Goal: Transaction & Acquisition: Download file/media

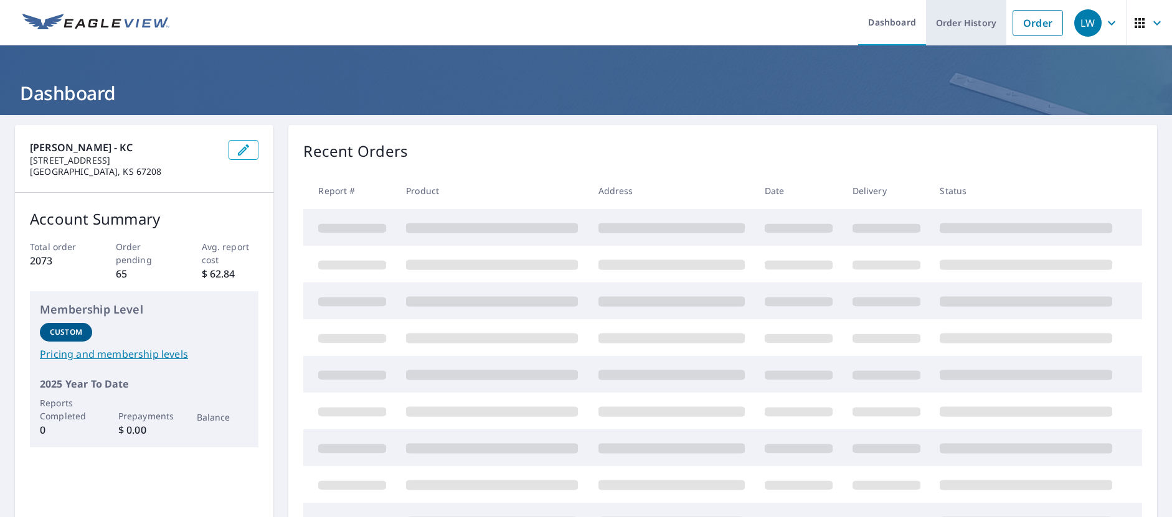
click at [964, 24] on link "Order History" at bounding box center [966, 22] width 80 height 45
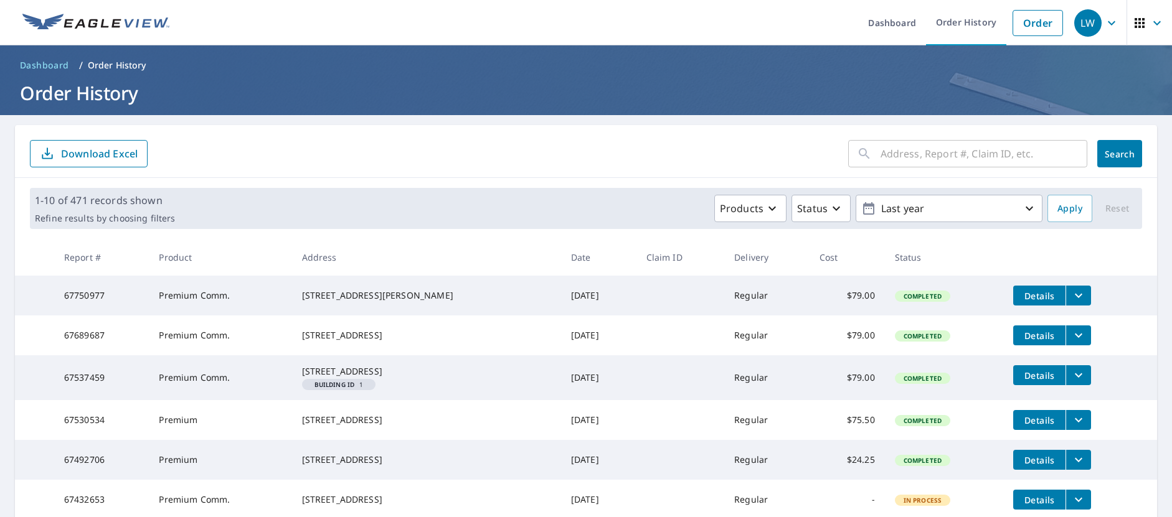
click at [1071, 299] on icon "filesDropdownBtn-67750977" at bounding box center [1078, 295] width 15 height 15
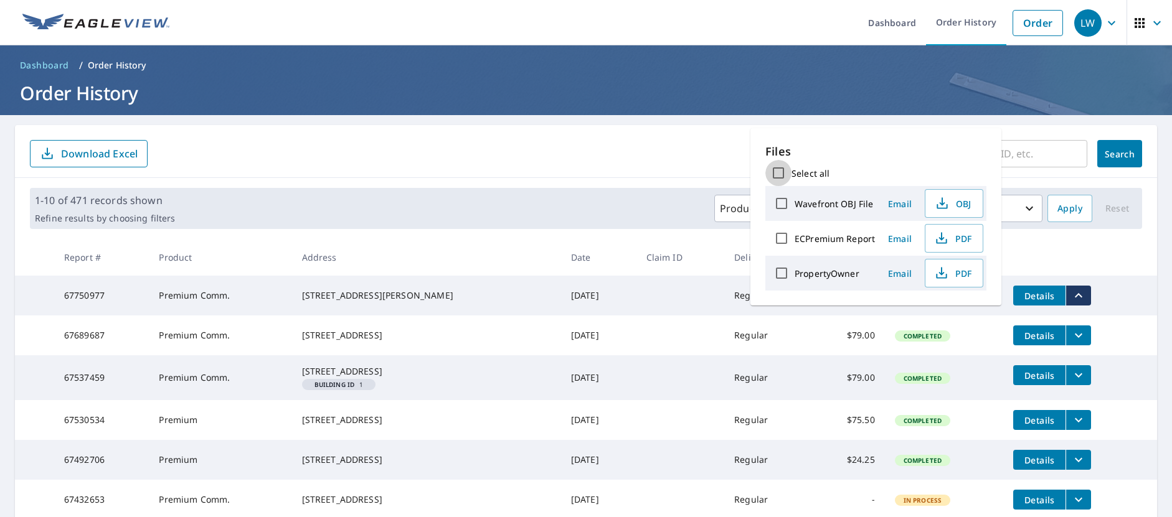
click at [778, 171] on input "Select all" at bounding box center [778, 173] width 26 height 26
checkbox input "true"
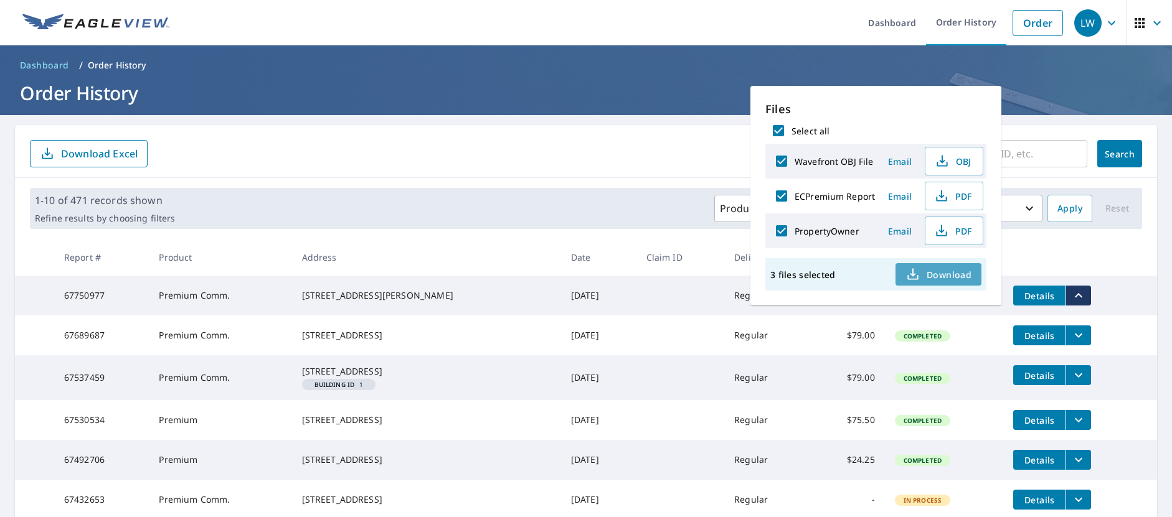
click at [928, 272] on span "Download" at bounding box center [938, 274] width 66 height 15
click at [1103, 290] on td "Details" at bounding box center [1080, 296] width 154 height 40
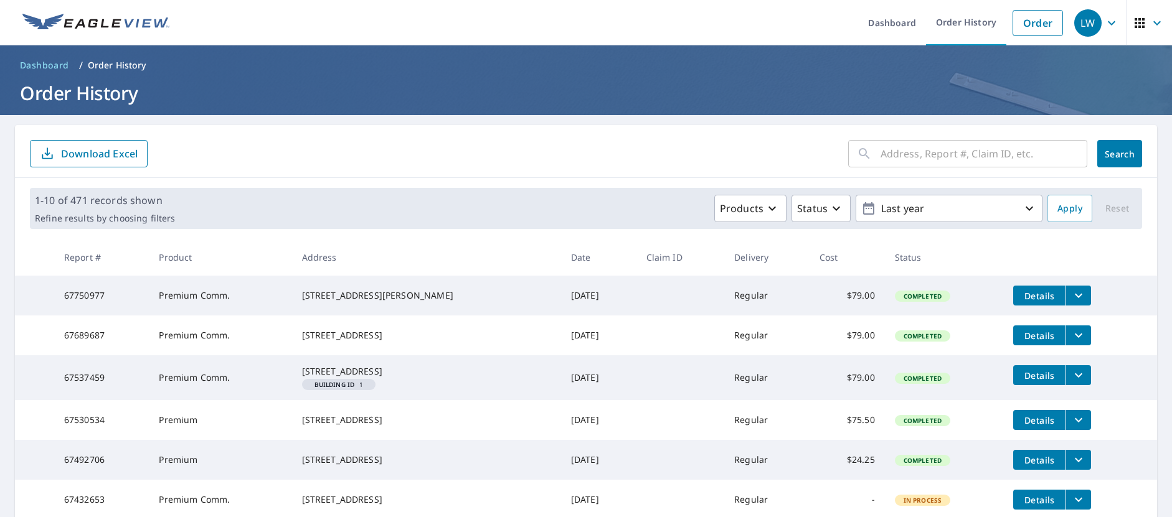
click at [1035, 295] on span "Details" at bounding box center [1039, 296] width 37 height 12
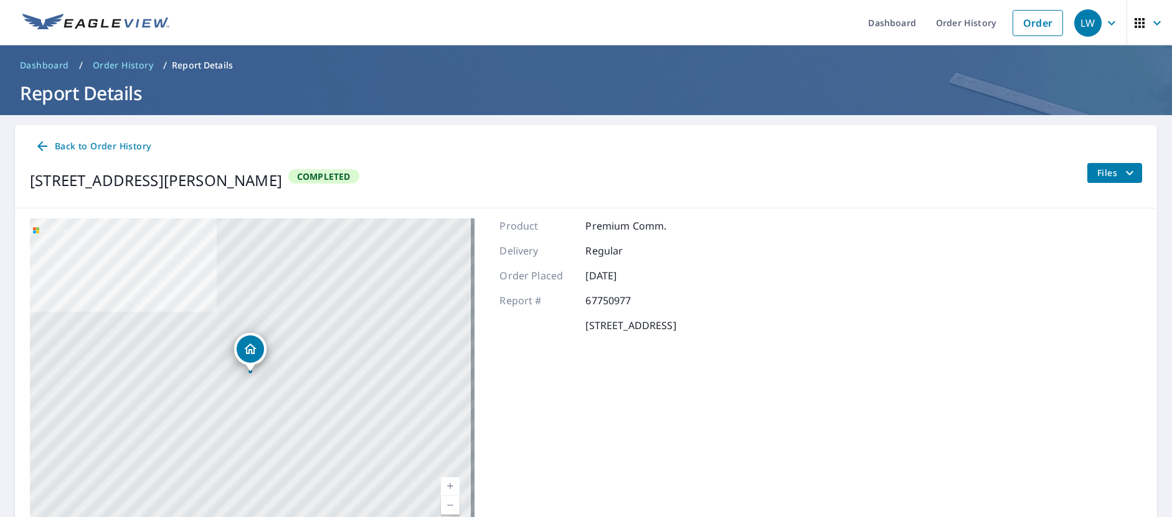
scroll to position [64, 0]
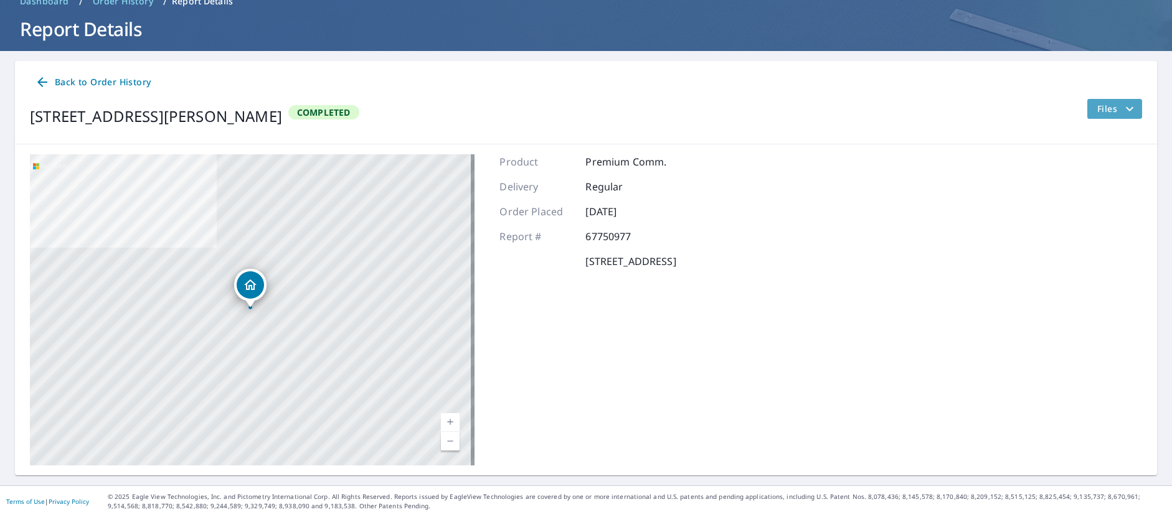
click at [1122, 111] on icon "filesDropdownBtn-67750977" at bounding box center [1129, 109] width 15 height 15
